Goal: Information Seeking & Learning: Stay updated

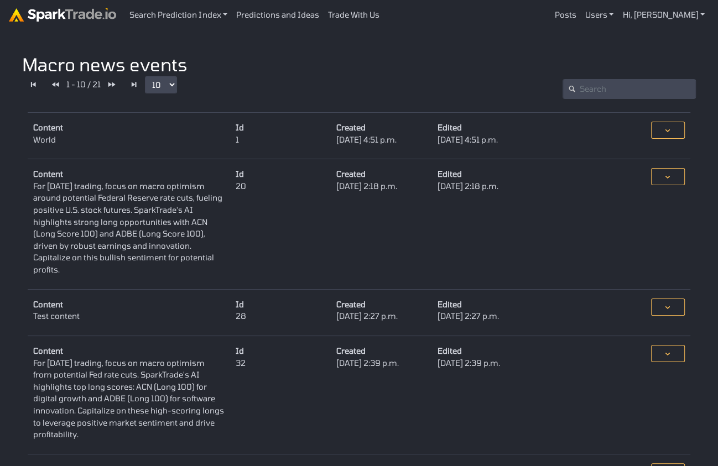
click at [249, 90] on form "1 - 10 / 21 10 ── 1 3 5 10 25 50" at bounding box center [193, 85] width 342 height 20
click at [348, 112] on div "Content World Id 1 Created [DATE] 4:51 p.m. Edited [DATE] 4:51 p.m. Options Edi…" at bounding box center [359, 126] width 674 height 46
click at [115, 82] on link at bounding box center [112, 85] width 22 height 20
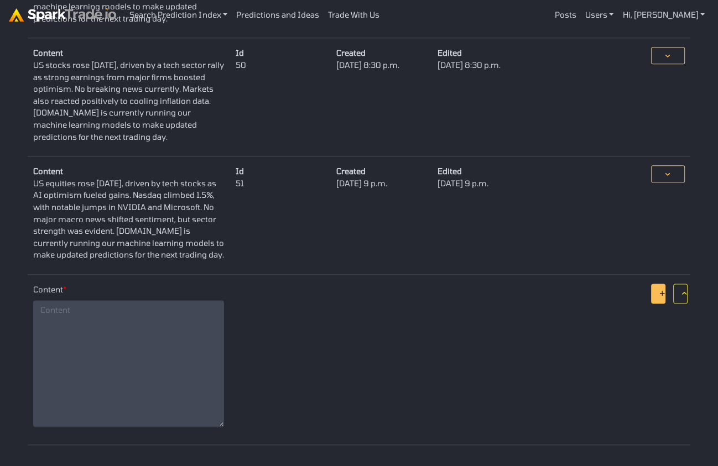
scroll to position [968, 0]
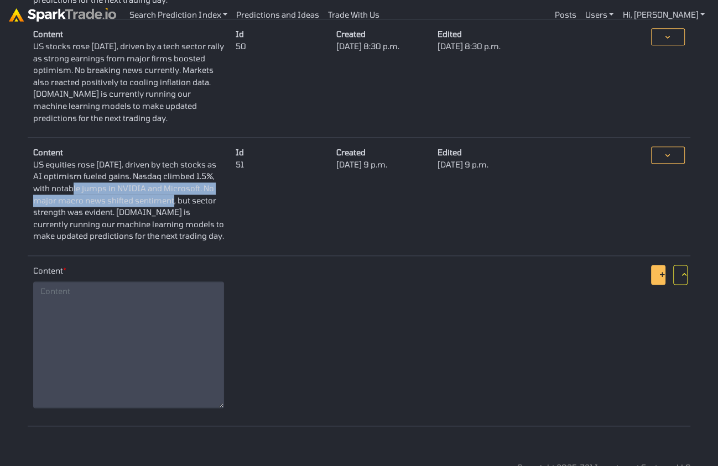
drag, startPoint x: 47, startPoint y: 174, endPoint x: 154, endPoint y: 190, distance: 108.5
click at [153, 187] on dd "US equities rose [DATE], driven by tech stocks as AI optimism fueled gains. Nas…" at bounding box center [128, 201] width 191 height 84
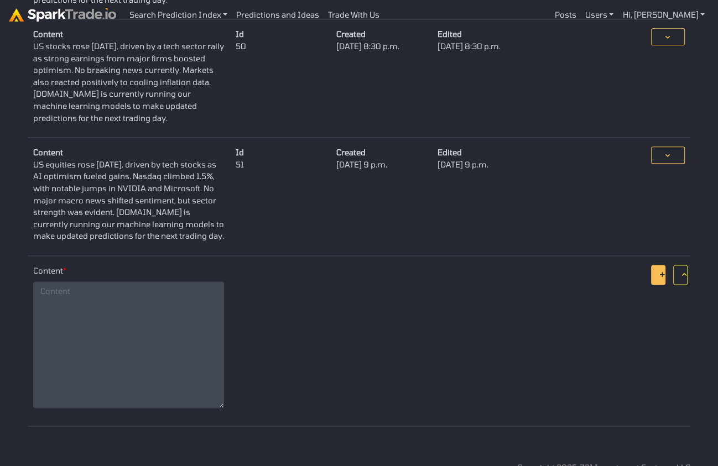
click at [156, 200] on dd "US equities rose [DATE], driven by tech stocks as AI optimism fueled gains. Nas…" at bounding box center [128, 201] width 191 height 84
